Goal: Transaction & Acquisition: Purchase product/service

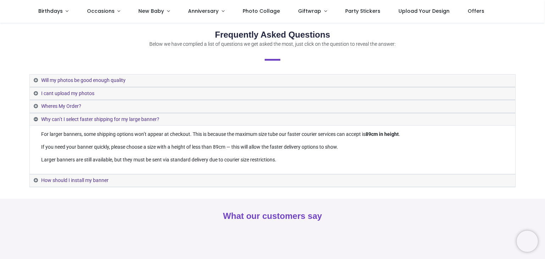
scroll to position [222, 0]
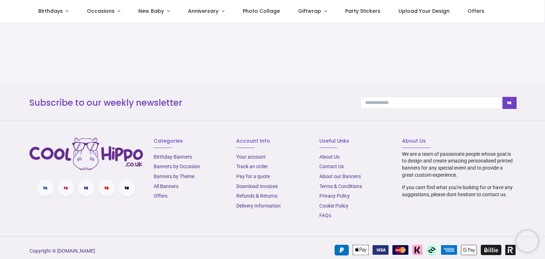
click at [544, 142] on section "Follow us * * * * * Categories Birthday Banners Banners by Occasion Banners by …" at bounding box center [272, 179] width 545 height 116
click at [544, 27] on section "What our customers say" at bounding box center [272, 31] width 545 height 108
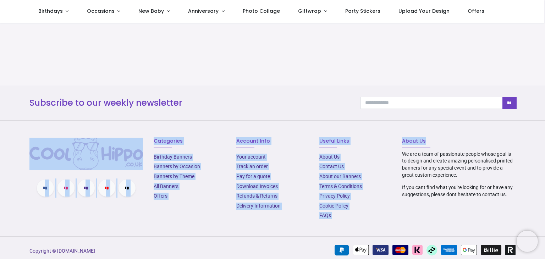
drag, startPoint x: 544, startPoint y: 127, endPoint x: 543, endPoint y: 114, distance: 13.6
click at [543, 114] on div "What our customers say Subscribe to our weekly newsletter * Thanks Follow us * …" at bounding box center [272, 106] width 545 height 259
click at [543, 75] on section "What our customers say" at bounding box center [272, 31] width 545 height 108
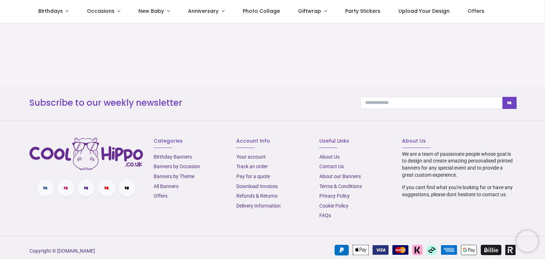
click at [543, 75] on section "What our customers say" at bounding box center [272, 31] width 545 height 108
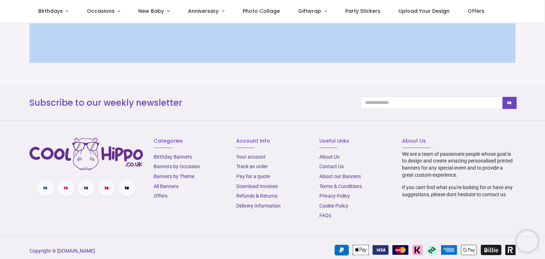
click at [543, 75] on section "What our customers say" at bounding box center [272, 31] width 545 height 108
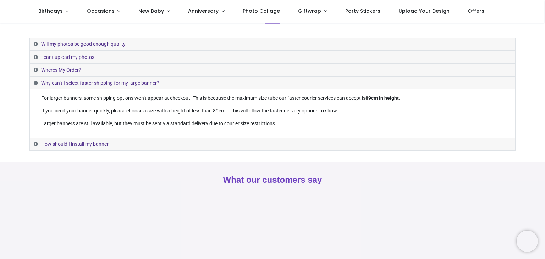
scroll to position [0, 0]
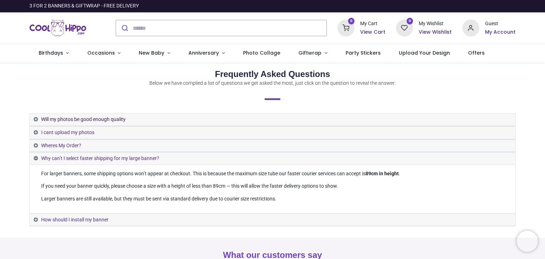
click at [49, 116] on link "Will my photos be good enough quality​" at bounding box center [273, 120] width 486 height 12
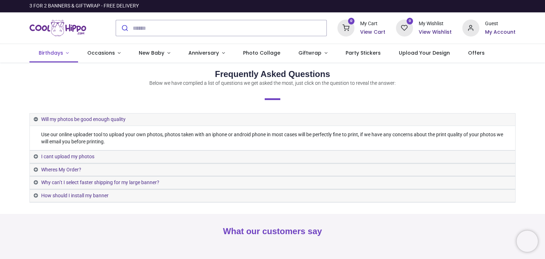
click at [57, 56] on span "Birthdays" at bounding box center [51, 52] width 24 height 7
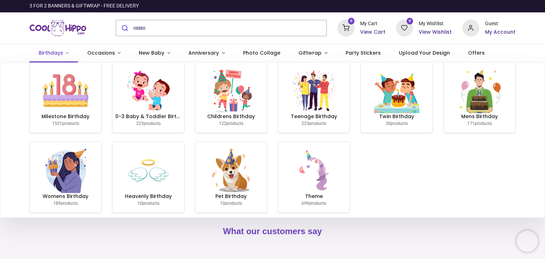
scroll to position [16, 0]
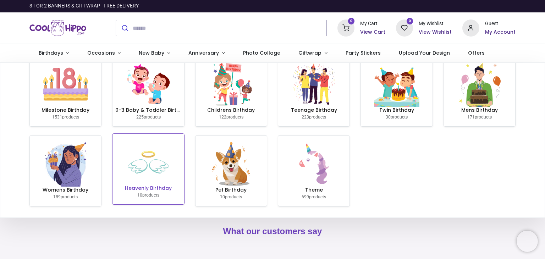
click at [158, 173] on img at bounding box center [148, 162] width 45 height 45
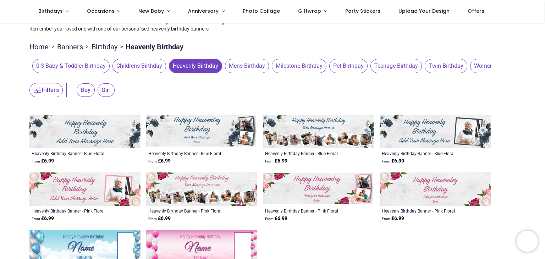
scroll to position [30, 0]
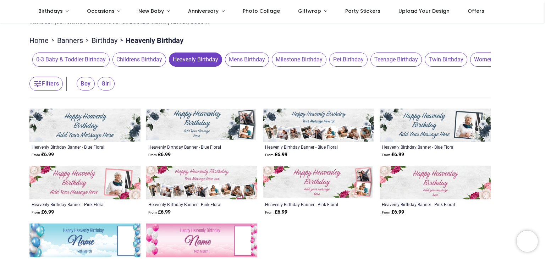
click at [312, 57] on span "Milestone Birthday" at bounding box center [299, 60] width 55 height 14
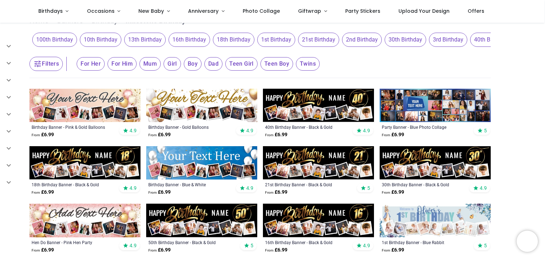
scroll to position [51, 0]
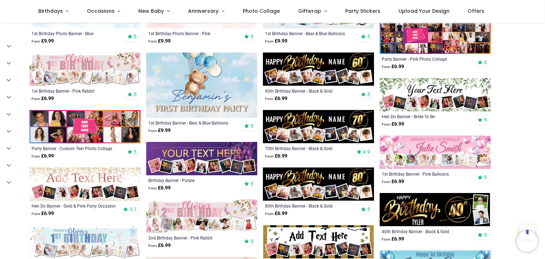
scroll to position [372, 0]
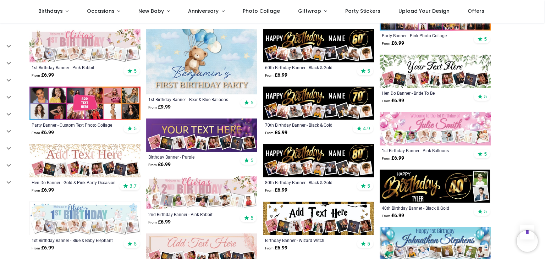
click at [328, 155] on img at bounding box center [318, 160] width 111 height 33
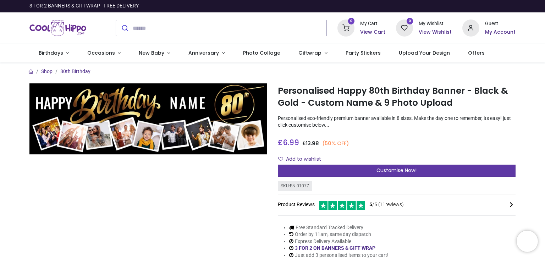
click at [360, 168] on div "Customise Now!" at bounding box center [397, 171] width 238 height 12
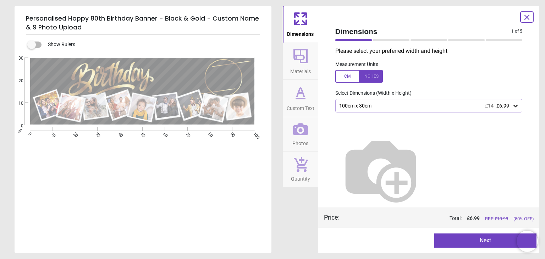
click at [468, 109] on div "100cm x 30cm £14 £6.99" at bounding box center [429, 105] width 187 height 13
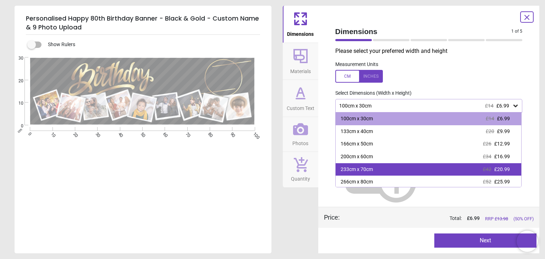
click at [435, 165] on div "233cm x 70cm £42 £20.99" at bounding box center [429, 169] width 186 height 13
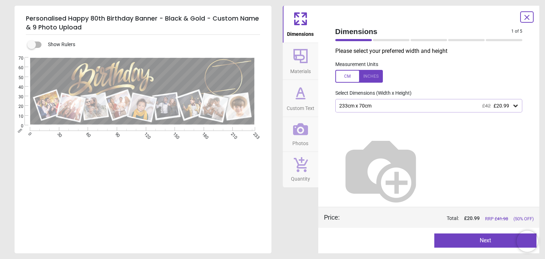
click at [443, 238] on button "Next" at bounding box center [486, 241] width 102 height 14
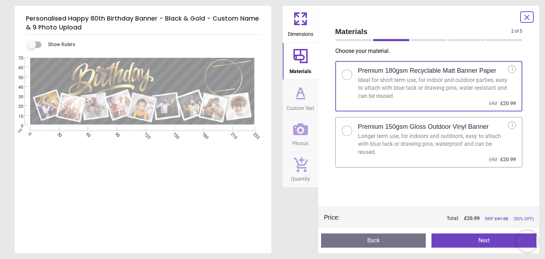
click at [351, 134] on div at bounding box center [350, 128] width 16 height 15
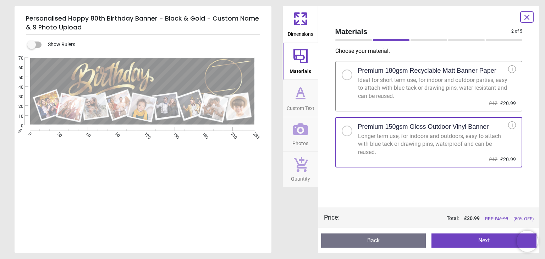
click at [485, 244] on button "Next" at bounding box center [484, 241] width 105 height 14
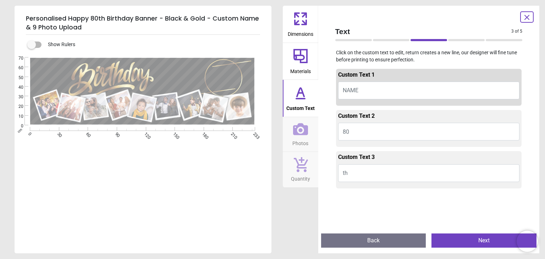
click at [356, 91] on span "NAME" at bounding box center [351, 90] width 16 height 7
type textarea "****"
click at [461, 236] on button "Next" at bounding box center [484, 241] width 105 height 14
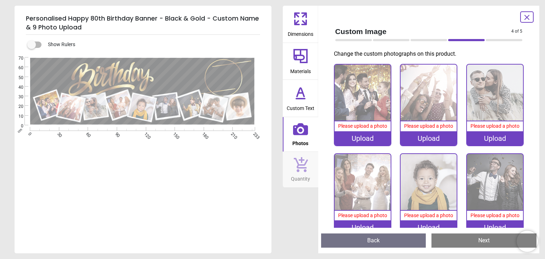
click at [379, 139] on div "Upload" at bounding box center [363, 138] width 56 height 14
click at [367, 137] on div "Upload" at bounding box center [363, 138] width 56 height 14
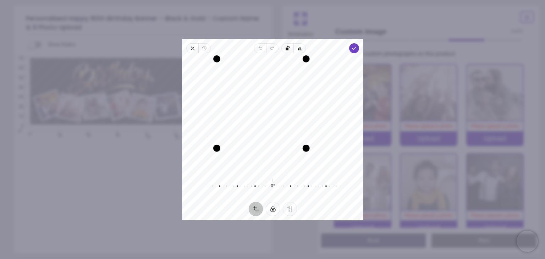
drag, startPoint x: 328, startPoint y: 169, endPoint x: 319, endPoint y: 131, distance: 39.2
click at [319, 131] on div "Recenter" at bounding box center [273, 115] width 170 height 112
drag, startPoint x: 217, startPoint y: 148, endPoint x: 227, endPoint y: 121, distance: 28.8
click at [227, 121] on div "Recenter" at bounding box center [273, 115] width 170 height 112
click at [352, 47] on icon "button" at bounding box center [355, 48] width 6 height 6
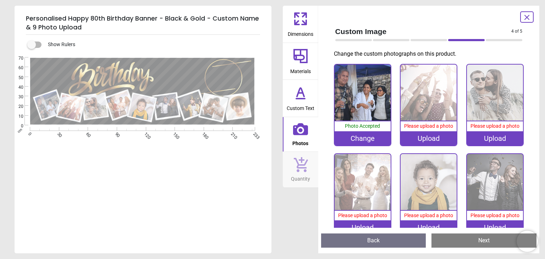
click at [349, 135] on div "Change" at bounding box center [363, 138] width 56 height 14
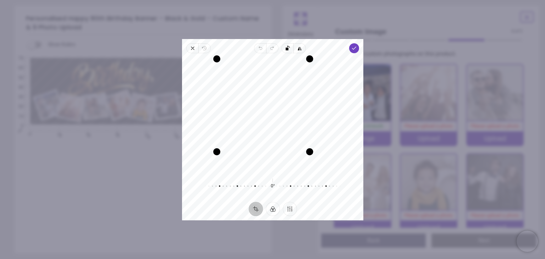
drag, startPoint x: 328, startPoint y: 170, endPoint x: 317, endPoint y: 142, distance: 30.0
click at [317, 142] on div "Recenter" at bounding box center [273, 115] width 170 height 112
drag, startPoint x: 218, startPoint y: 152, endPoint x: 233, endPoint y: 132, distance: 24.6
click at [233, 132] on div "Drag corner bl" at bounding box center [233, 134] width 7 height 7
drag, startPoint x: 273, startPoint y: 65, endPoint x: 272, endPoint y: 82, distance: 16.7
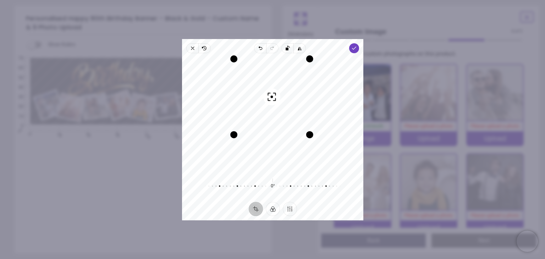
click at [272, 82] on div "Recenter" at bounding box center [273, 115] width 170 height 112
drag, startPoint x: 233, startPoint y: 133, endPoint x: 233, endPoint y: 128, distance: 5.0
click at [233, 129] on div "Drag corner bl" at bounding box center [236, 132] width 7 height 7
drag, startPoint x: 309, startPoint y: 135, endPoint x: 304, endPoint y: 132, distance: 5.9
click at [304, 132] on div "Drag corner br" at bounding box center [305, 128] width 7 height 7
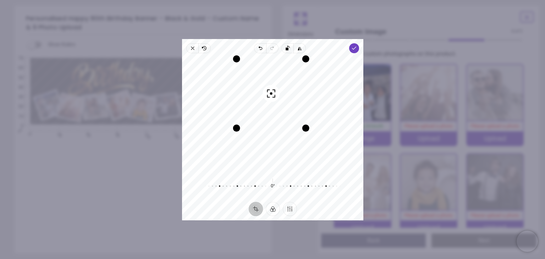
drag, startPoint x: 283, startPoint y: 81, endPoint x: 285, endPoint y: 85, distance: 4.0
click at [285, 85] on div "Recenter" at bounding box center [273, 115] width 170 height 112
click at [353, 49] on icon "button" at bounding box center [355, 48] width 6 height 6
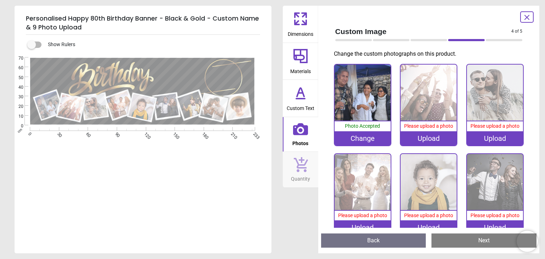
click at [430, 136] on div "Upload" at bounding box center [429, 138] width 56 height 14
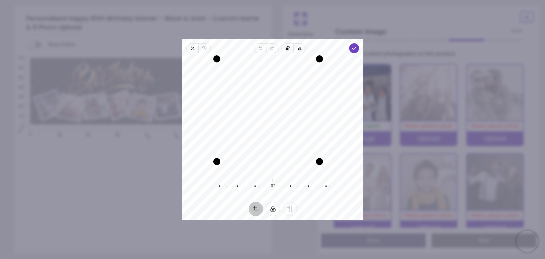
drag, startPoint x: 331, startPoint y: 170, endPoint x: 323, endPoint y: 159, distance: 13.1
click at [323, 159] on div "Drag corner br" at bounding box center [319, 161] width 7 height 7
drag, startPoint x: 218, startPoint y: 60, endPoint x: 224, endPoint y: 73, distance: 14.3
click at [224, 72] on div "Drag corner tl" at bounding box center [226, 68] width 7 height 7
drag, startPoint x: 322, startPoint y: 160, endPoint x: 318, endPoint y: 155, distance: 6.3
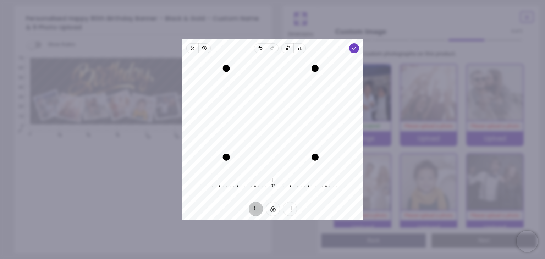
click at [318, 155] on div "Drag corner br" at bounding box center [314, 156] width 7 height 7
click at [299, 134] on div "Recenter" at bounding box center [273, 115] width 170 height 112
drag, startPoint x: 317, startPoint y: 158, endPoint x: 312, endPoint y: 151, distance: 8.8
click at [312, 151] on div "Drag corner br" at bounding box center [309, 151] width 7 height 7
drag, startPoint x: 283, startPoint y: 89, endPoint x: 283, endPoint y: 86, distance: 3.9
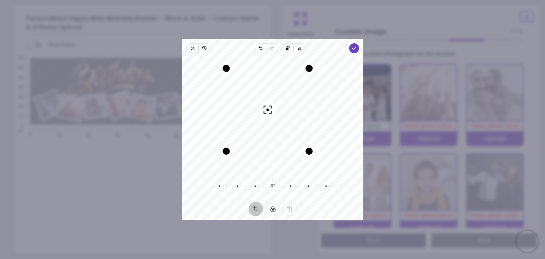
click at [283, 86] on div "Recenter" at bounding box center [273, 115] width 170 height 112
click at [229, 150] on div "Drag corner bl" at bounding box center [227, 149] width 7 height 7
click at [352, 51] on icon "button" at bounding box center [355, 48] width 6 height 6
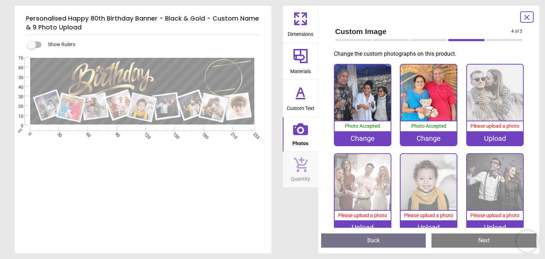
click at [510, 140] on div "Upload" at bounding box center [495, 138] width 56 height 14
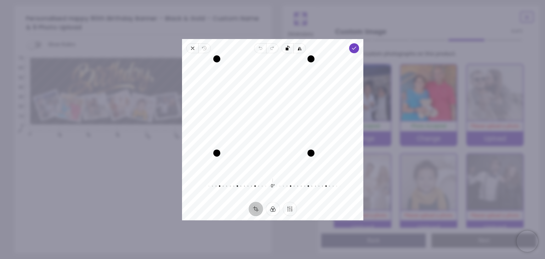
drag, startPoint x: 328, startPoint y: 171, endPoint x: 316, endPoint y: 148, distance: 26.2
click at [316, 148] on div "Recenter" at bounding box center [273, 115] width 170 height 112
drag, startPoint x: 218, startPoint y: 153, endPoint x: 231, endPoint y: 145, distance: 15.5
click at [230, 145] on div "Drag corner bl" at bounding box center [226, 142] width 7 height 7
drag, startPoint x: 286, startPoint y: 129, endPoint x: 284, endPoint y: 120, distance: 9.0
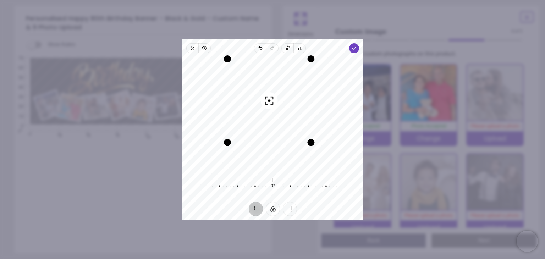
click at [284, 120] on div "Recenter" at bounding box center [273, 115] width 170 height 112
click at [355, 49] on icon "button" at bounding box center [355, 48] width 6 height 6
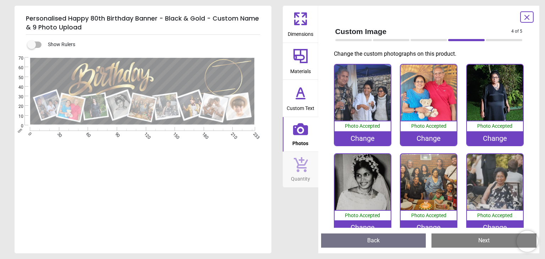
scroll to position [92, 0]
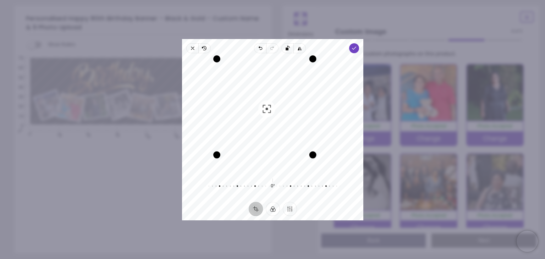
scroll to position [92, 0]
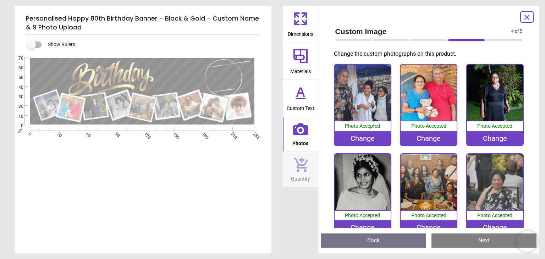
scroll to position [92, 0]
